Goal: Transaction & Acquisition: Subscribe to service/newsletter

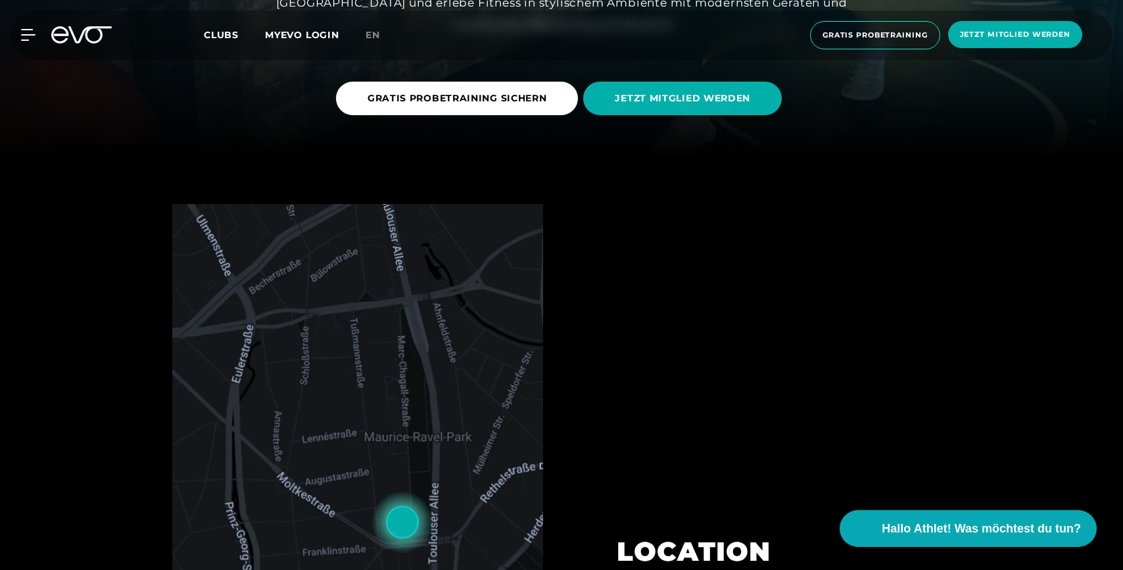
scroll to position [122, 0]
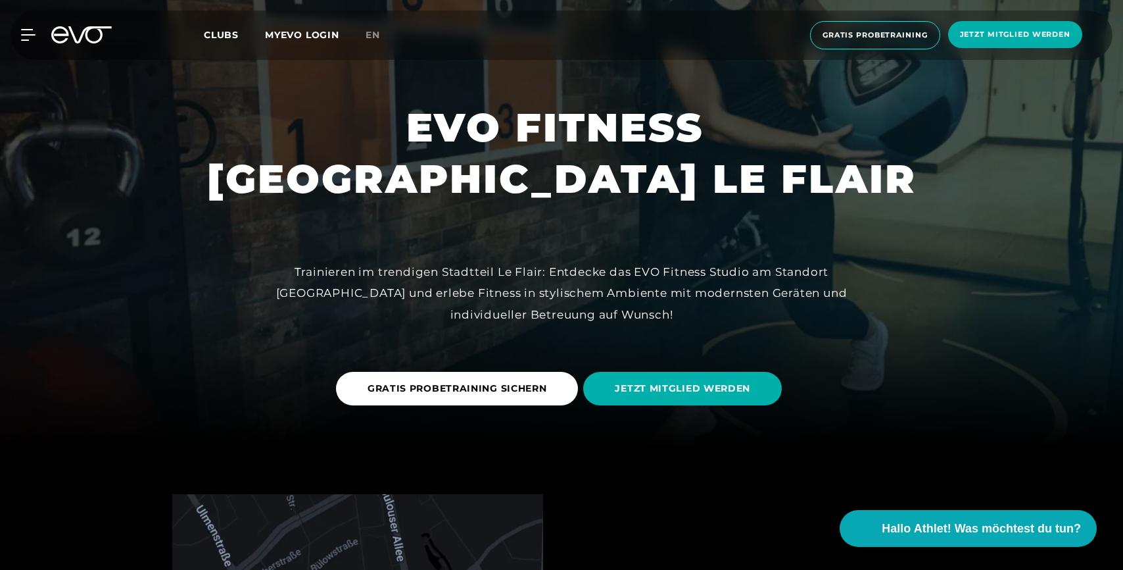
click at [311, 34] on link "MYEVO LOGIN" at bounding box center [302, 35] width 74 height 12
click at [936, 526] on span "Hallo Athlet! Was möchtest du tun?" at bounding box center [982, 528] width 209 height 18
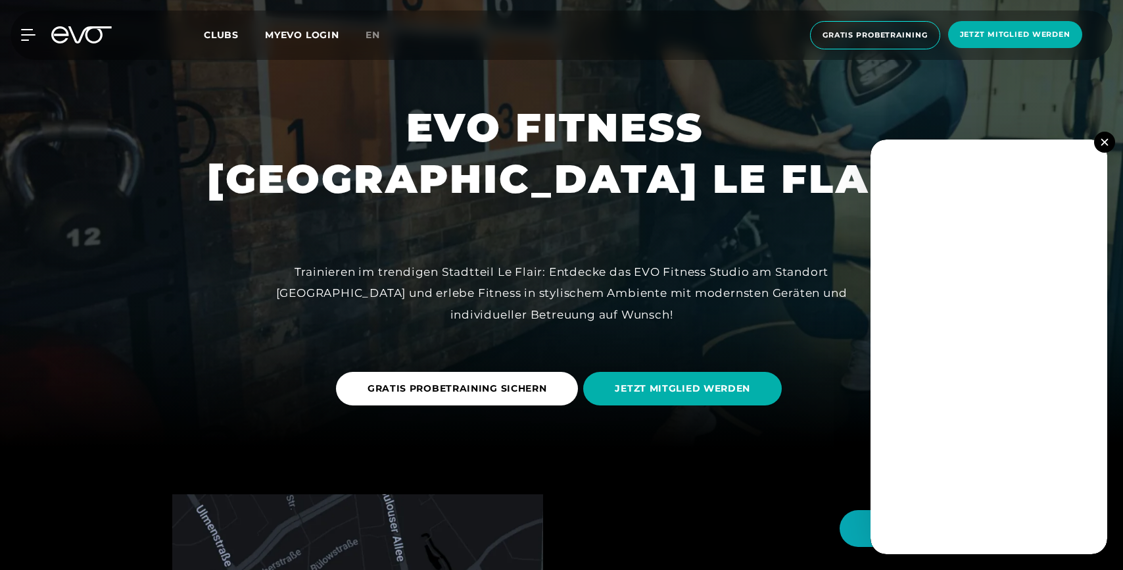
scroll to position [389, 0]
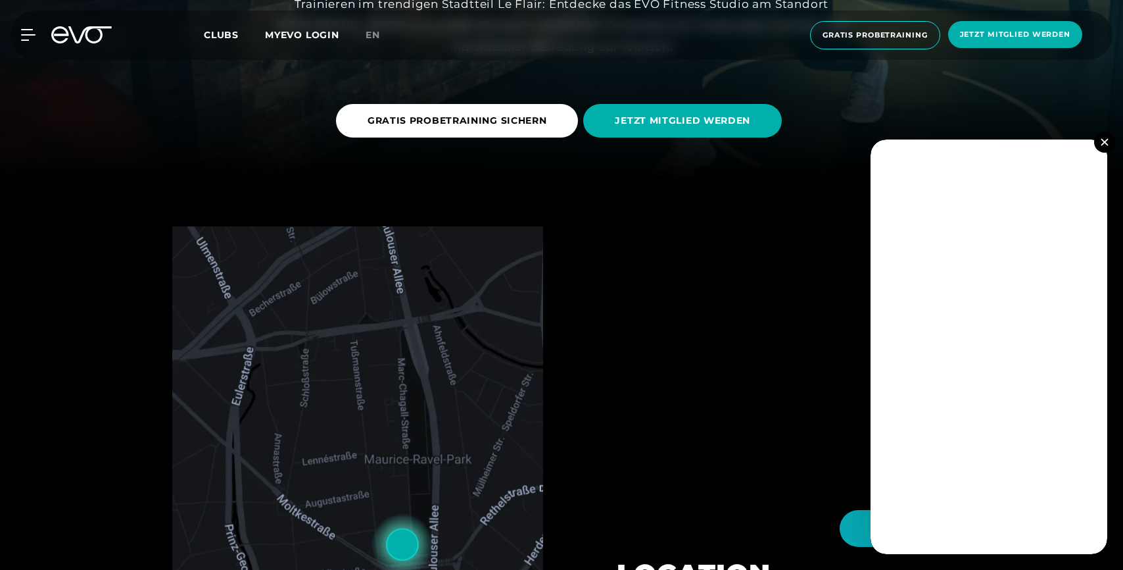
click at [1099, 141] on button at bounding box center [1104, 142] width 21 height 21
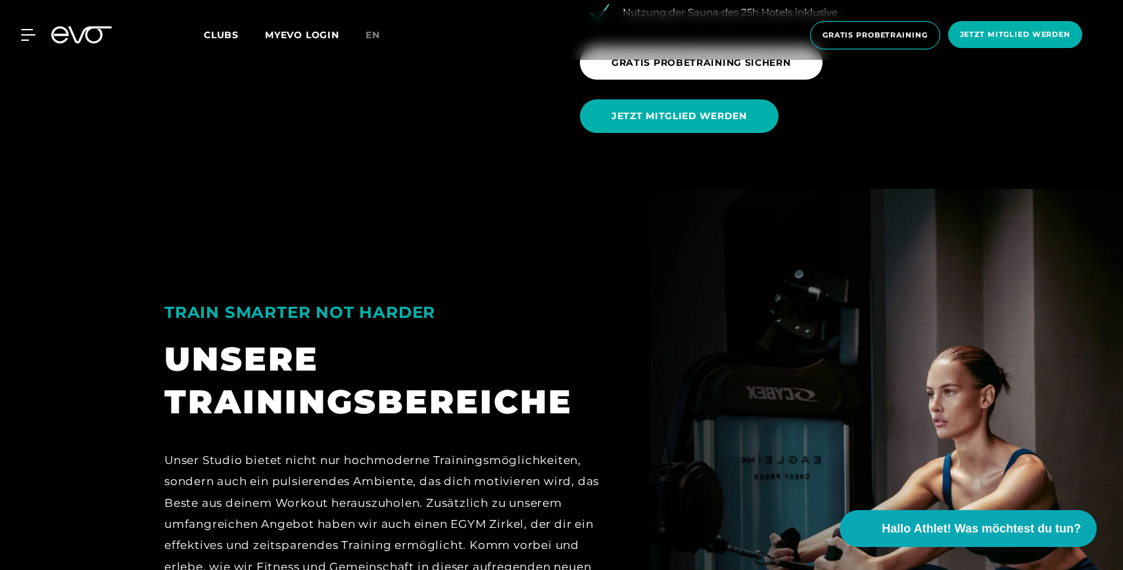
scroll to position [2072, 0]
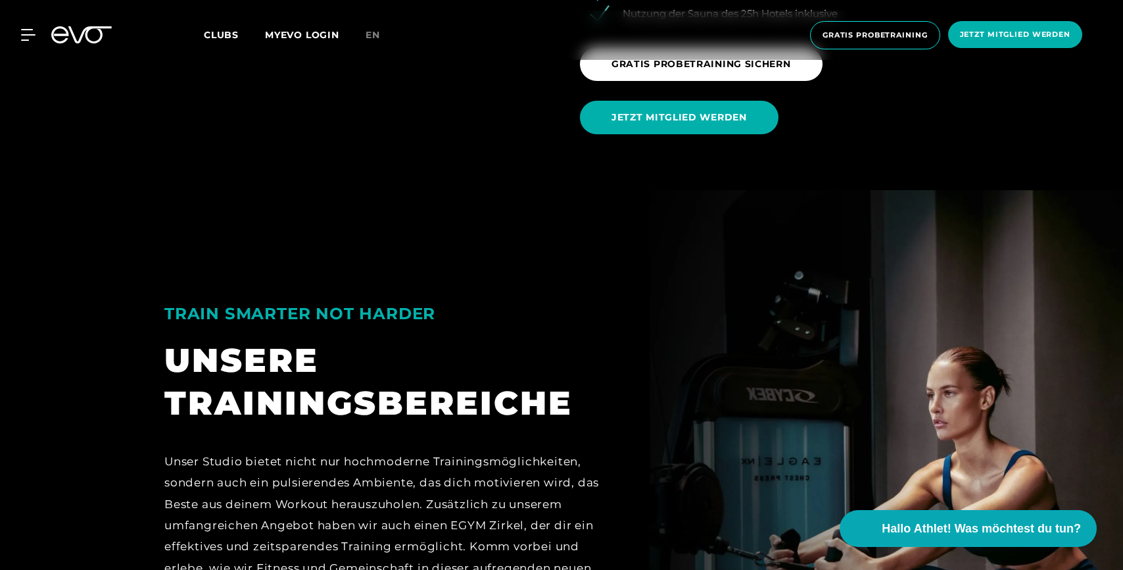
click at [679, 137] on link "JETZT MITGLIED WERDEN" at bounding box center [682, 117] width 204 height 53
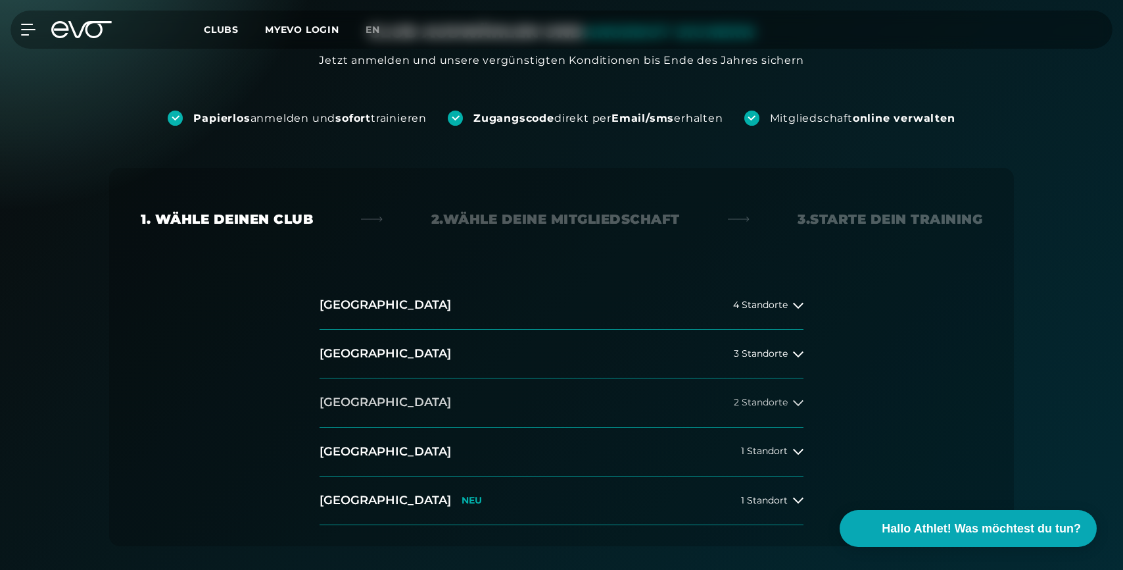
click at [366, 401] on h2 "[GEOGRAPHIC_DATA]" at bounding box center [386, 402] width 132 height 16
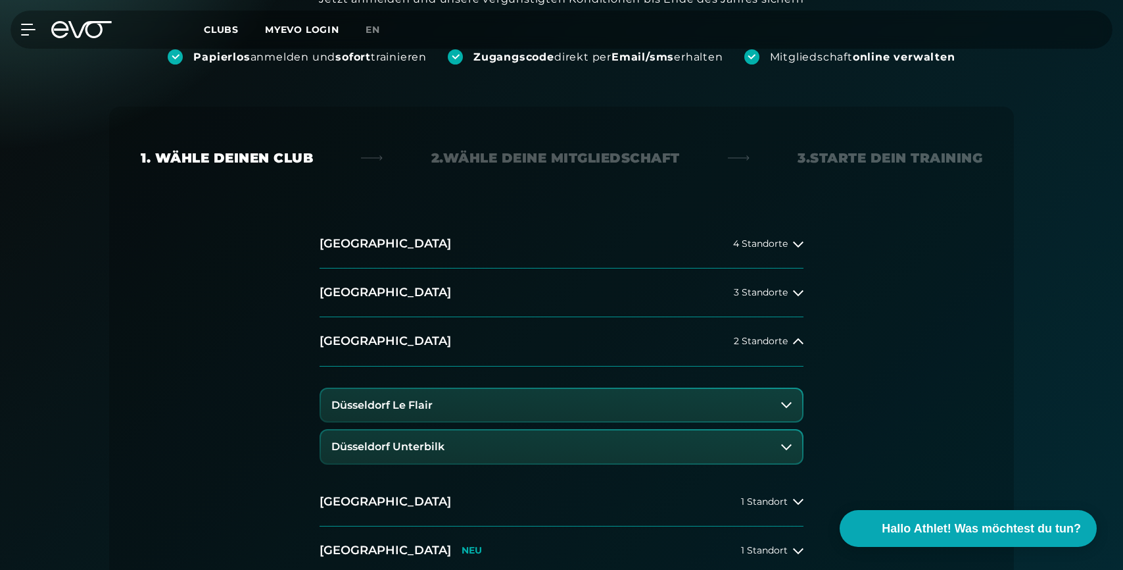
scroll to position [237, 0]
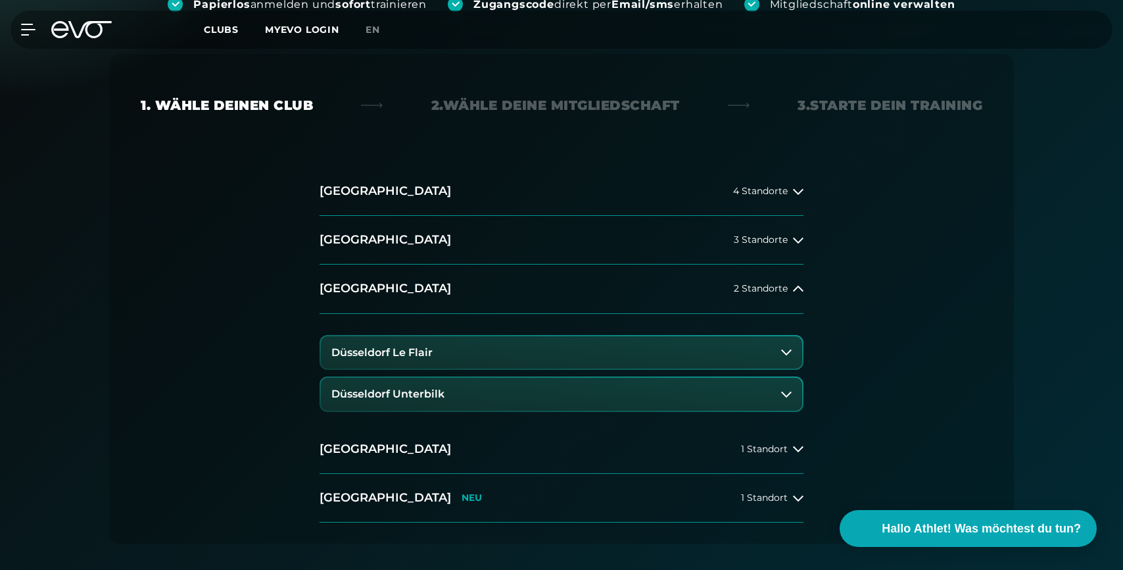
click at [437, 351] on button "Düsseldorf Le Flair" at bounding box center [561, 352] width 481 height 33
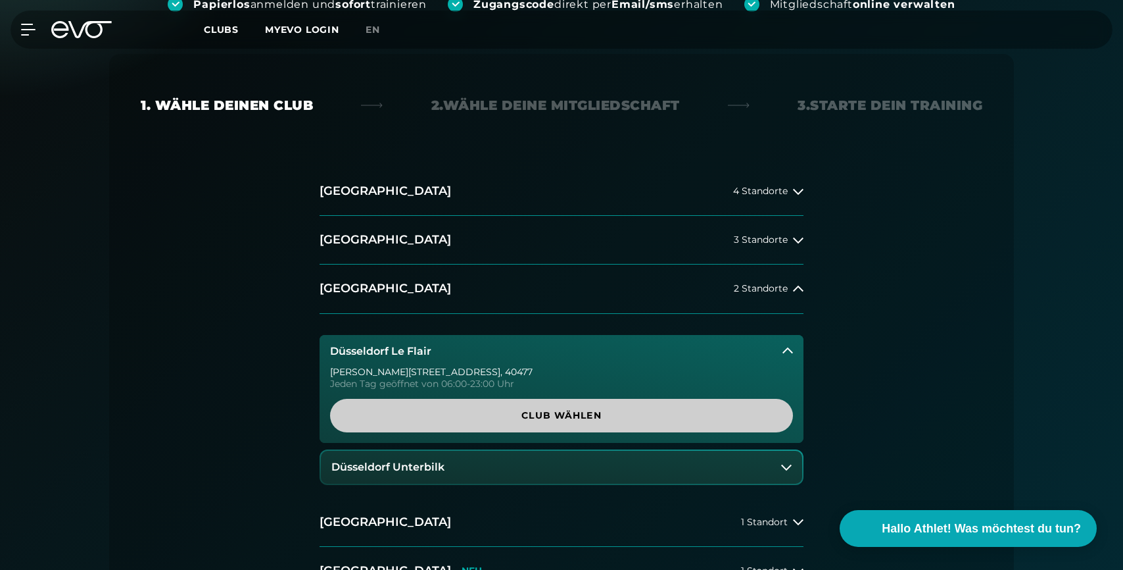
click at [554, 414] on span "Club wählen" at bounding box center [562, 415] width 400 height 14
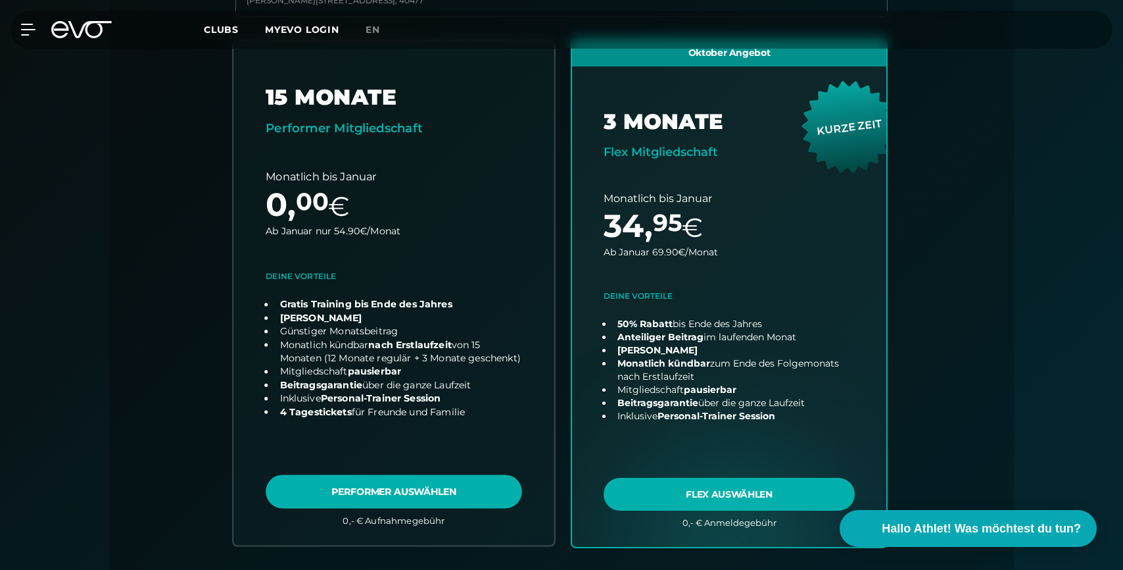
scroll to position [540, 0]
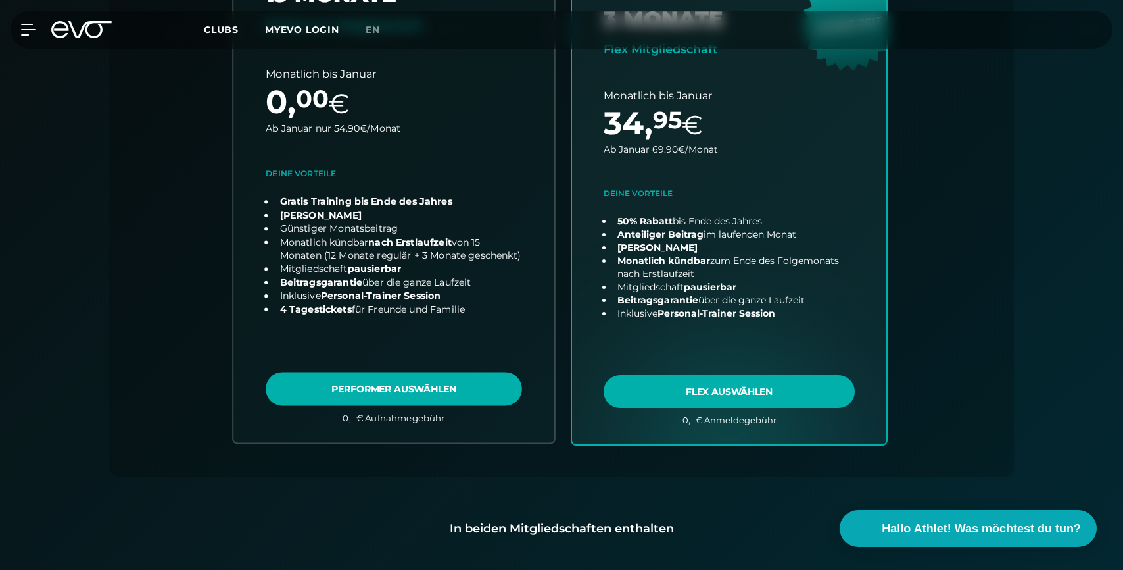
click at [481, 232] on link "choose plan" at bounding box center [393, 190] width 321 height 504
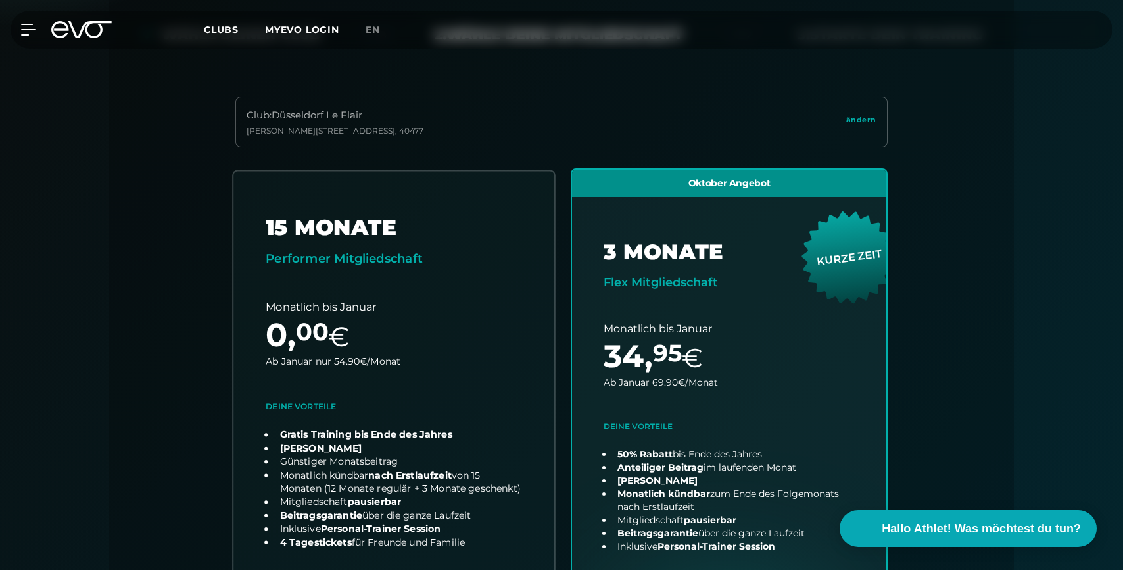
scroll to position [427, 0]
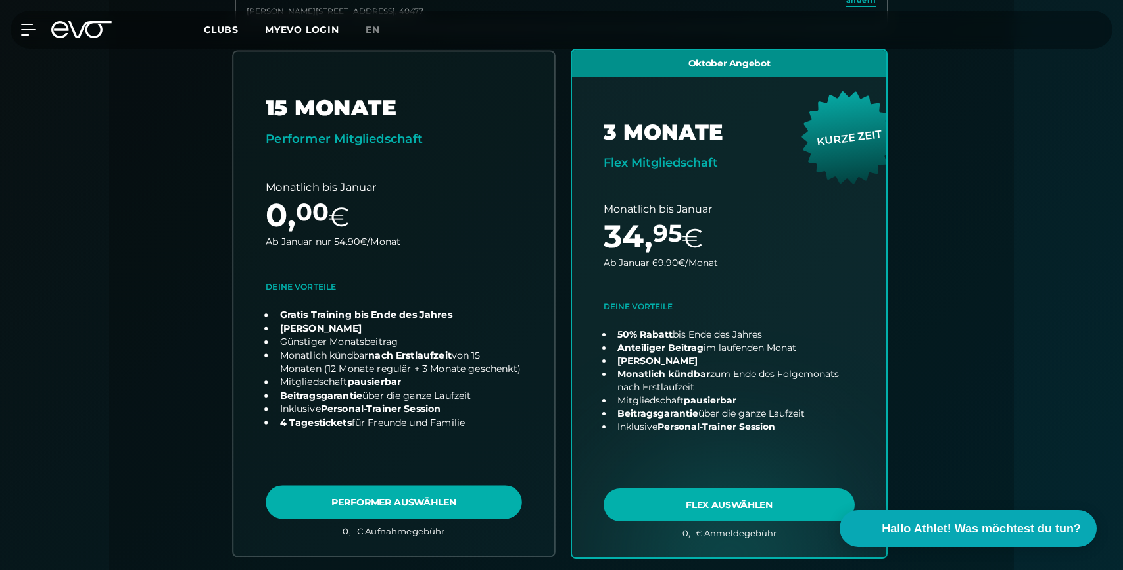
click at [441, 495] on link "choose plan" at bounding box center [393, 303] width 321 height 504
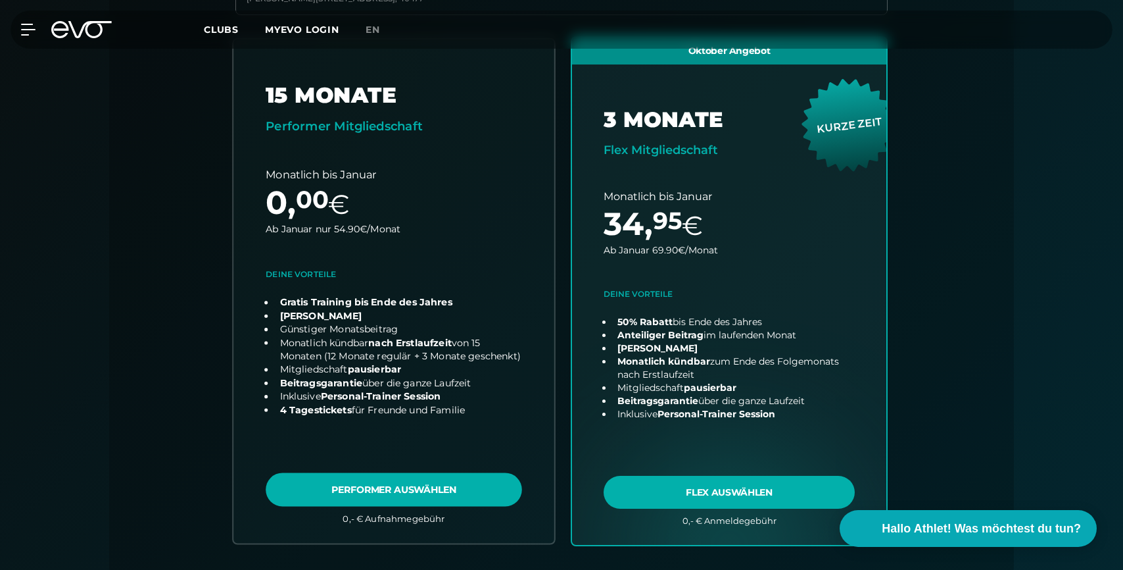
scroll to position [441, 0]
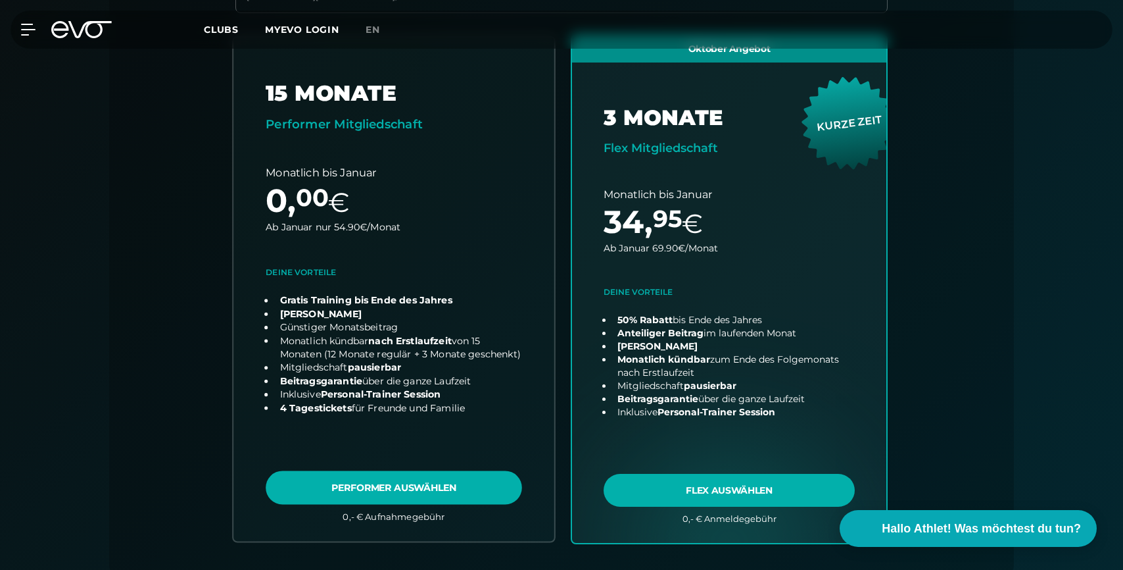
click at [437, 257] on link "choose plan" at bounding box center [393, 289] width 321 height 504
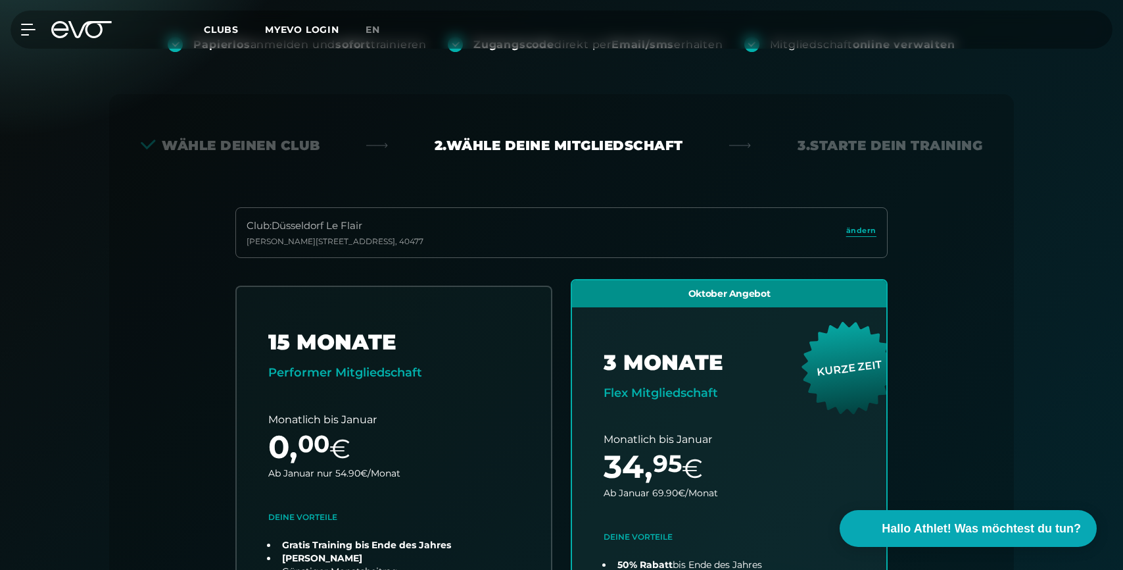
scroll to position [182, 0]
